Goal: Navigation & Orientation: Understand site structure

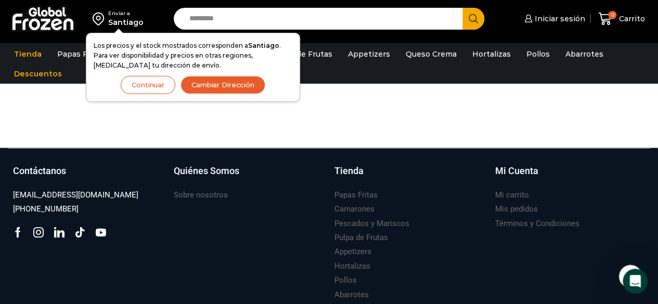
scroll to position [998, 0]
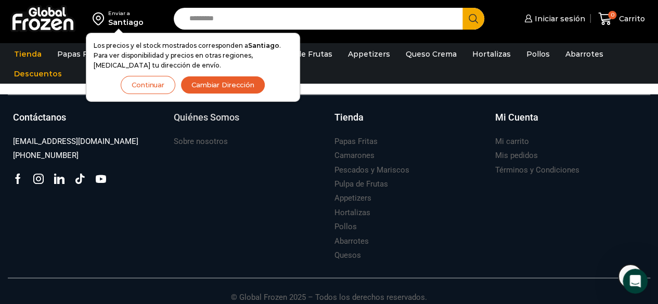
click at [225, 124] on link "Quiénes Somos" at bounding box center [249, 123] width 150 height 24
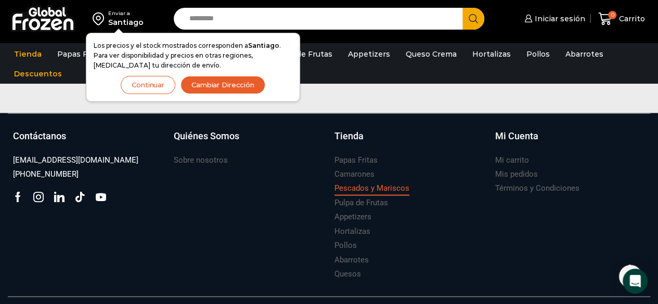
scroll to position [860, 0]
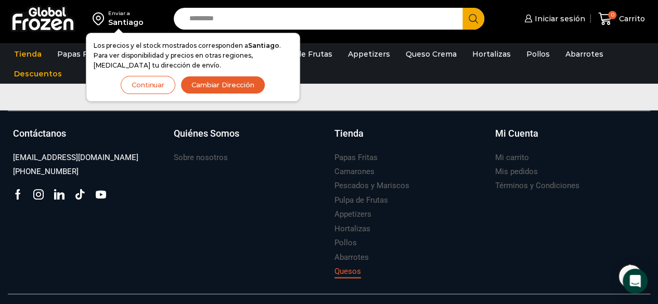
click at [351, 270] on h3 "Quesos" at bounding box center [348, 271] width 27 height 11
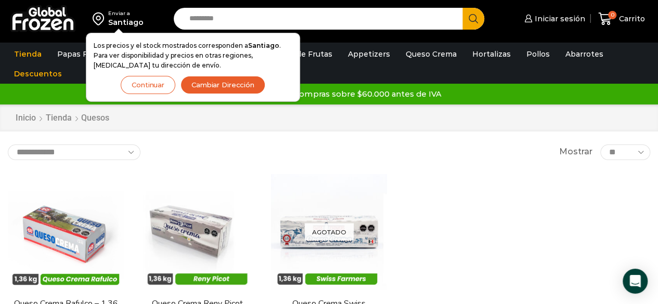
click at [372, 19] on input "Search input" at bounding box center [321, 19] width 274 height 22
type input "*****"
click at [463, 8] on button "Search" at bounding box center [474, 19] width 22 height 22
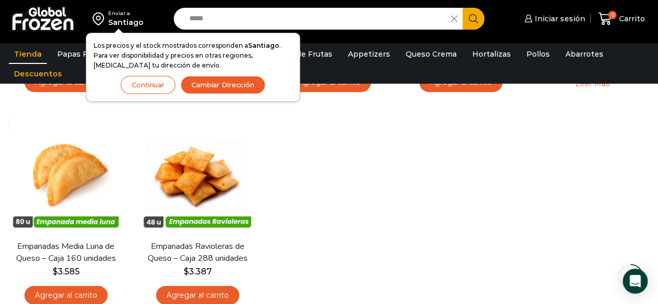
scroll to position [303, 0]
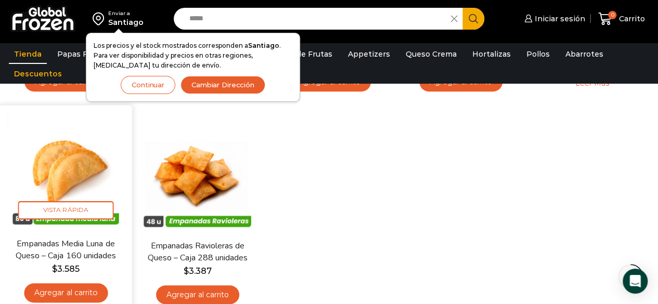
click at [83, 237] on div "En stock Vista Rápida Empanadas Media Luna de Queso – Caja 160 unidades $ 3.585…" at bounding box center [65, 211] width 117 height 196
click at [74, 257] on link "Empanadas Media Luna de Queso – Caja 160 unidades" at bounding box center [65, 250] width 105 height 24
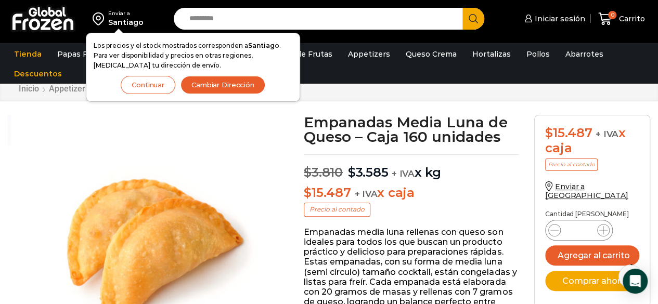
click at [352, 175] on span "$" at bounding box center [352, 172] width 8 height 15
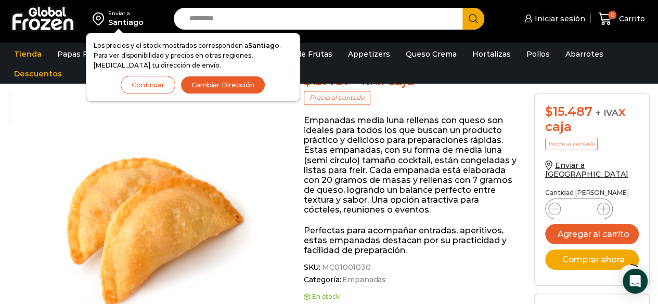
scroll to position [145, 0]
click at [357, 58] on link "Appetizers" at bounding box center [369, 54] width 53 height 20
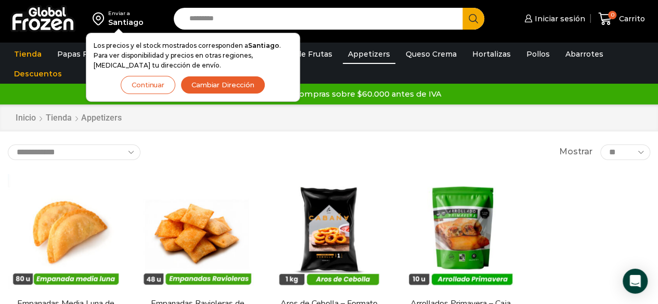
click at [308, 23] on input "Search input" at bounding box center [321, 19] width 274 height 22
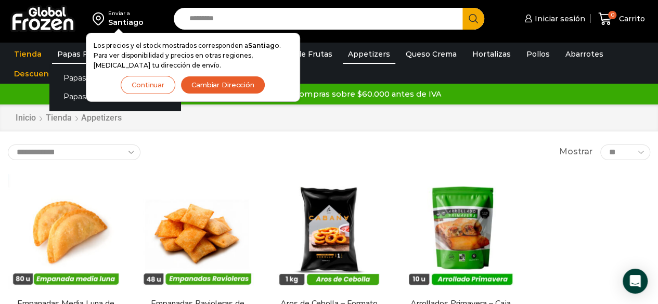
click at [72, 51] on link "Papas Fritas" at bounding box center [81, 54] width 58 height 20
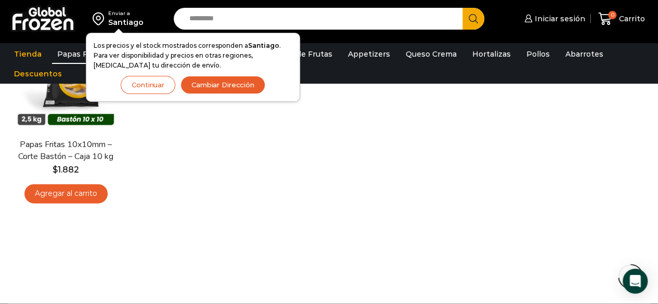
scroll to position [583, 0]
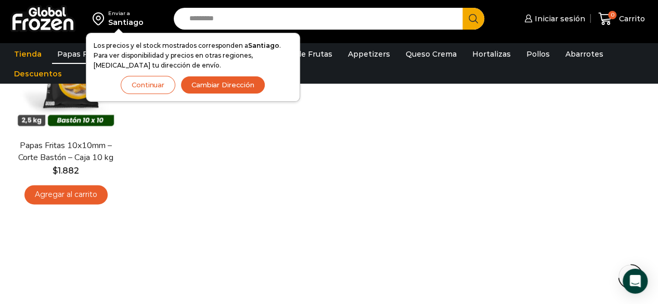
click at [145, 81] on button "Continuar" at bounding box center [148, 85] width 55 height 18
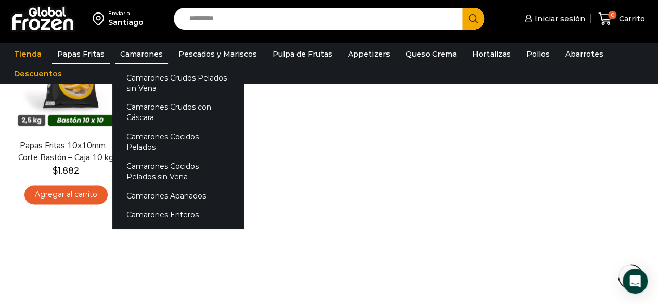
click at [141, 49] on link "Camarones" at bounding box center [141, 54] width 53 height 20
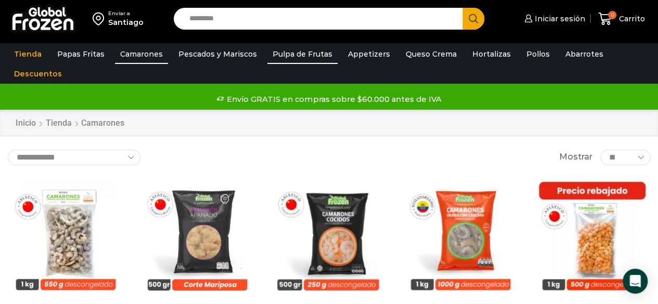
click at [282, 55] on link "Pulpa de Frutas" at bounding box center [303, 54] width 70 height 20
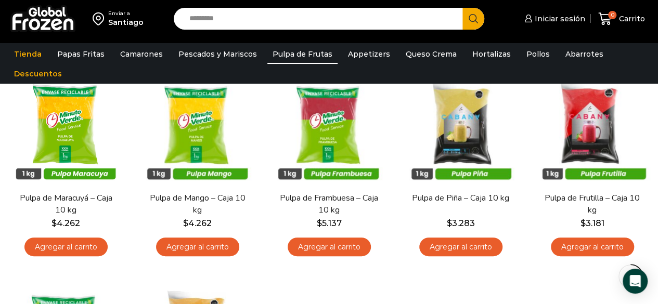
scroll to position [111, 0]
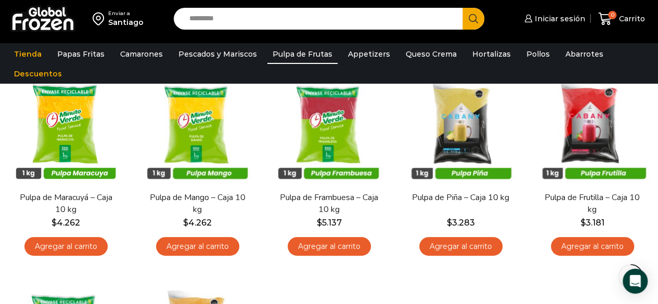
click at [288, 161] on span "Vista Rápida" at bounding box center [329, 167] width 95 height 18
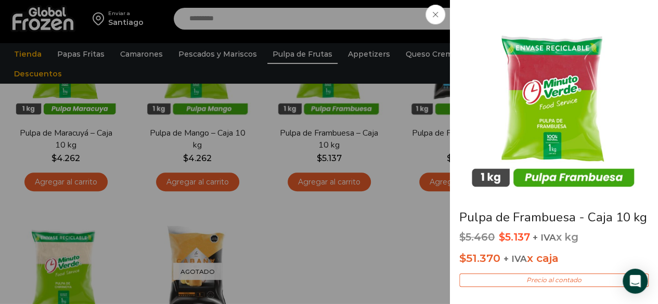
scroll to position [180, 0]
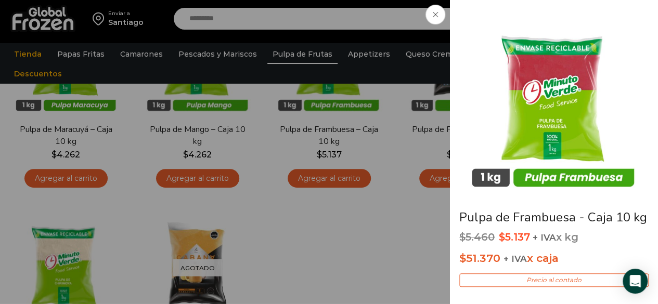
click at [645, 1] on div "Pulpa de Frambuesa - Caja 10 kg $ 5.460 Original price was: $5.460. $ 5.137 Cur…" at bounding box center [554, 152] width 208 height 304
drag, startPoint x: 405, startPoint y: 160, endPoint x: 418, endPoint y: 156, distance: 13.2
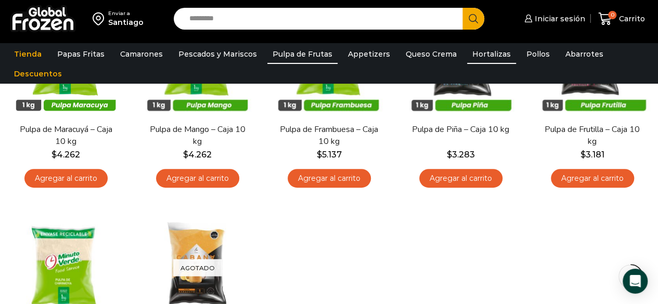
click at [481, 58] on link "Hortalizas" at bounding box center [491, 54] width 49 height 20
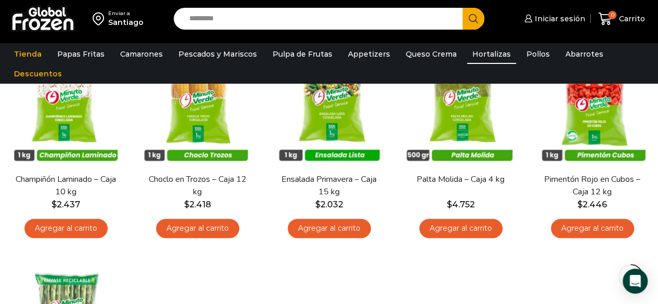
scroll to position [344, 0]
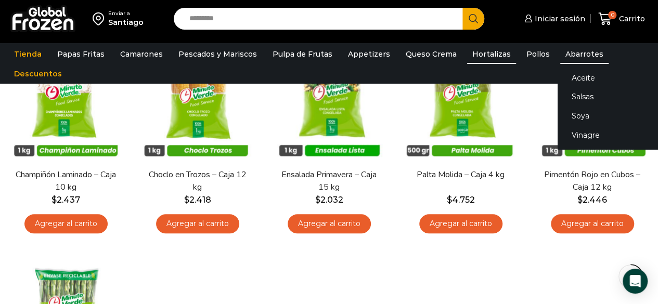
click at [561, 53] on link "Abarrotes" at bounding box center [585, 54] width 48 height 20
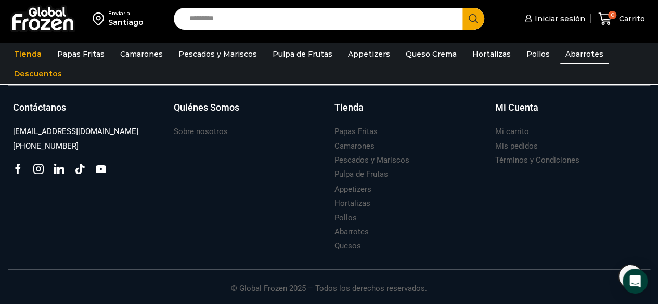
scroll to position [736, 0]
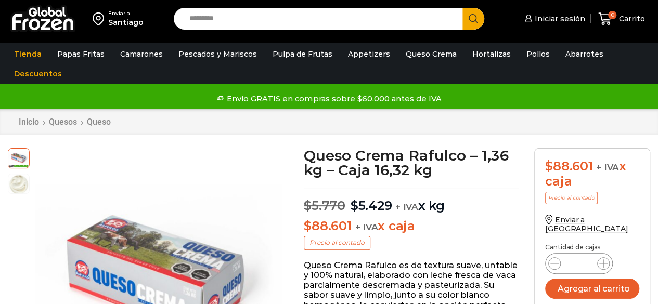
click at [44, 23] on img at bounding box center [42, 18] width 65 height 27
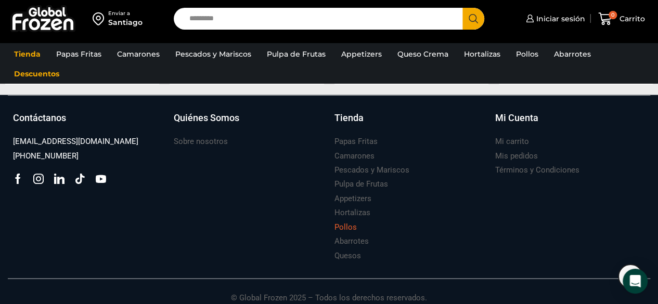
scroll to position [1165, 0]
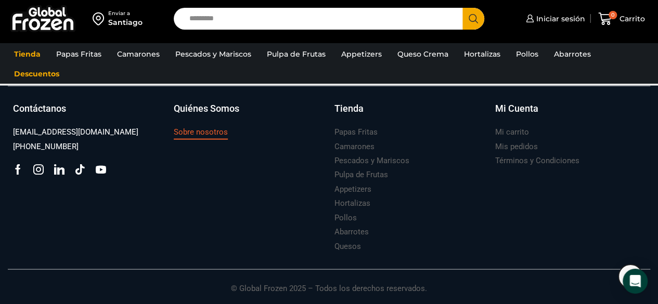
click at [191, 135] on h3 "Sobre nosotros" at bounding box center [201, 132] width 54 height 11
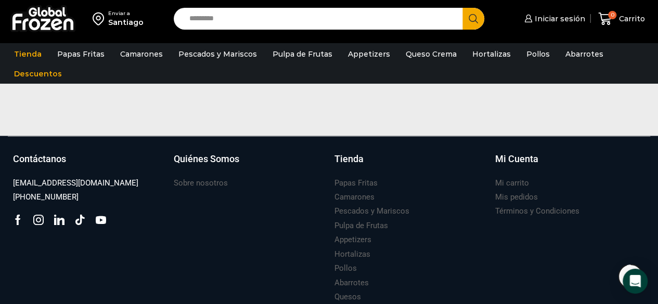
scroll to position [831, 0]
